Goal: Task Accomplishment & Management: Use online tool/utility

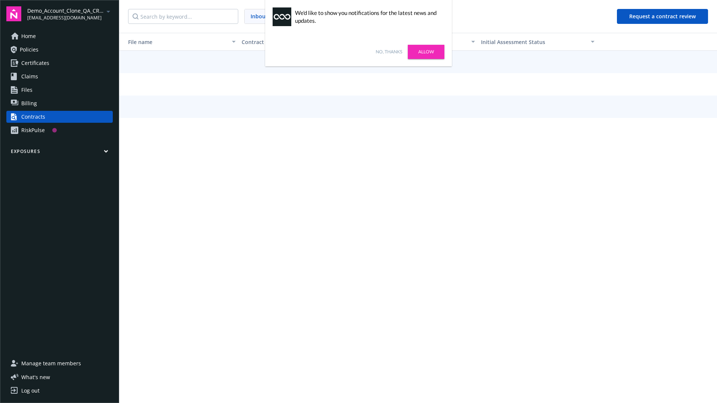
click at [389, 52] on link "No, thanks" at bounding box center [389, 52] width 27 height 7
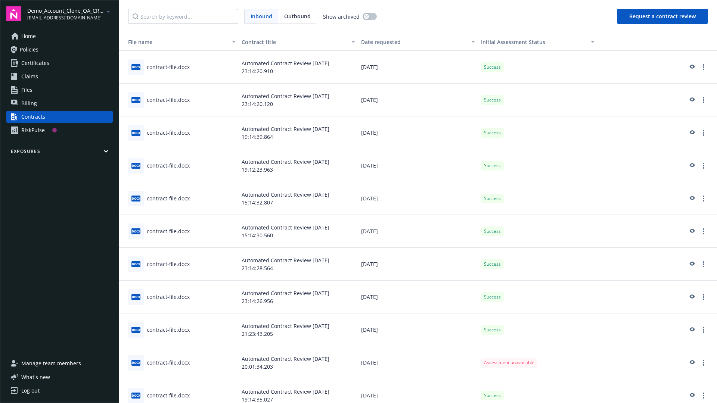
click at [663, 16] on button "Request a contract review" at bounding box center [662, 16] width 91 height 15
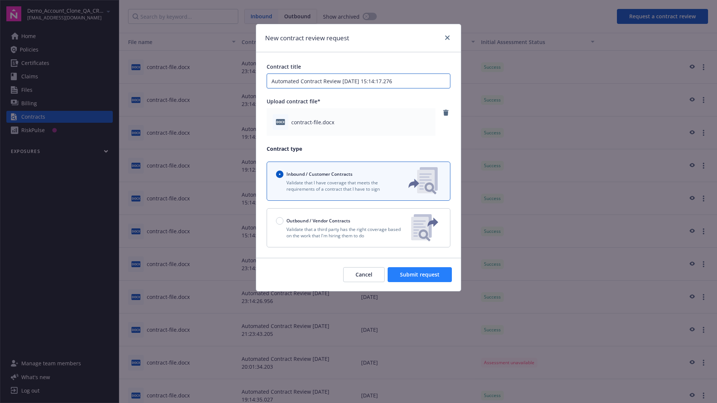
type input "Automated Contract Review [DATE] 15:14:17.276"
click at [420, 275] on span "Submit request" at bounding box center [420, 274] width 40 height 7
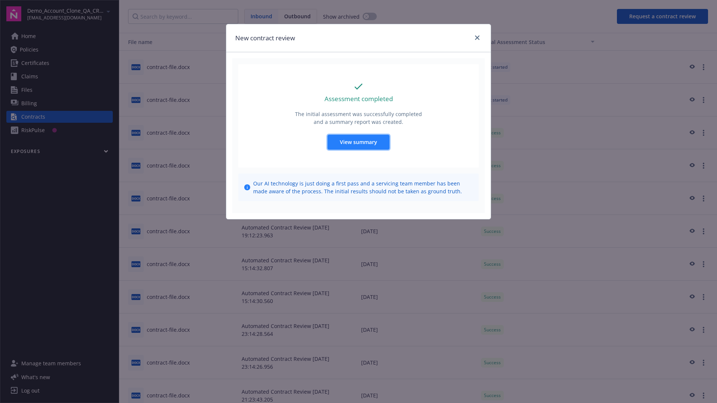
click at [358, 142] on span "View summary" at bounding box center [358, 142] width 37 height 7
